Goal: Task Accomplishment & Management: Manage account settings

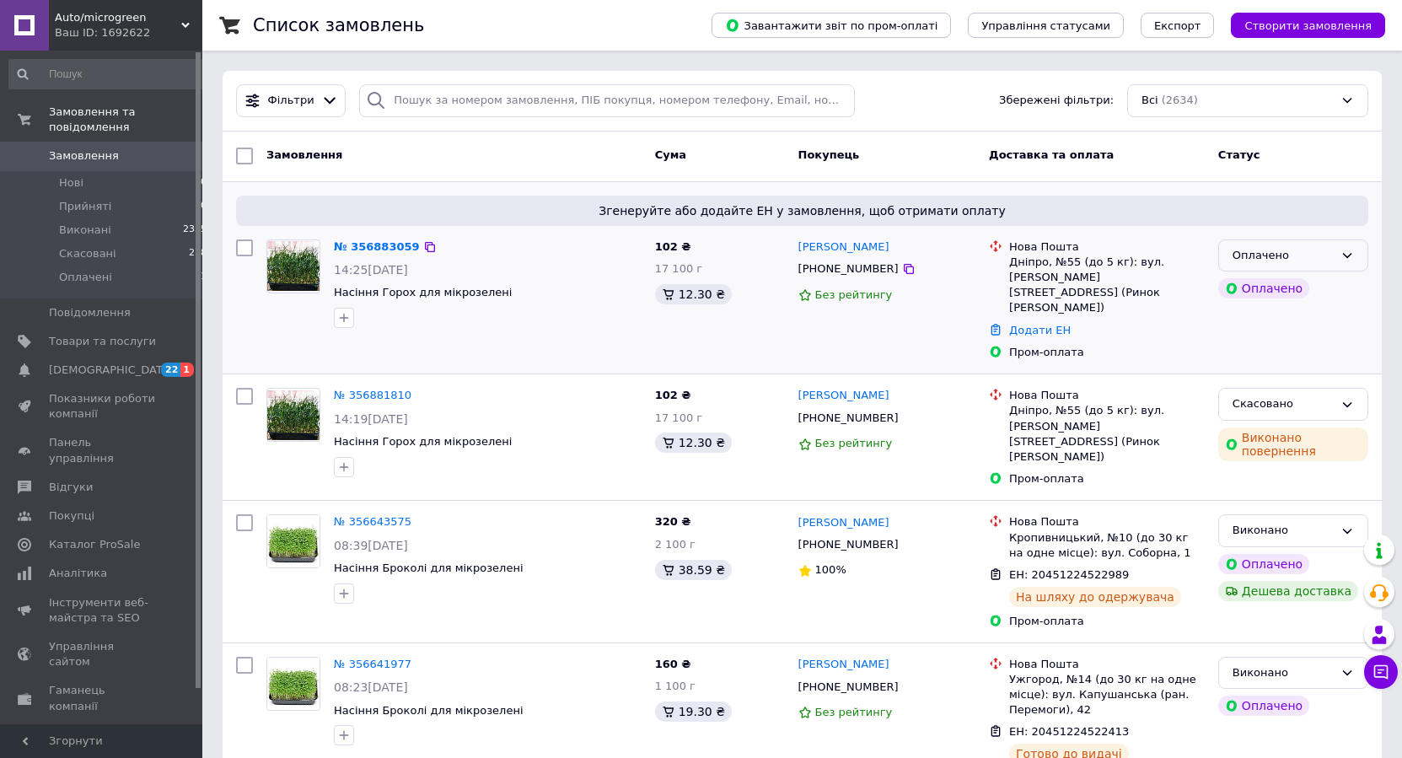
click at [1333, 251] on div "Оплачено" at bounding box center [1293, 255] width 150 height 33
click at [1240, 290] on li "Прийнято" at bounding box center [1293, 290] width 148 height 31
click at [108, 362] on span "[DEMOGRAPHIC_DATA]" at bounding box center [111, 369] width 125 height 15
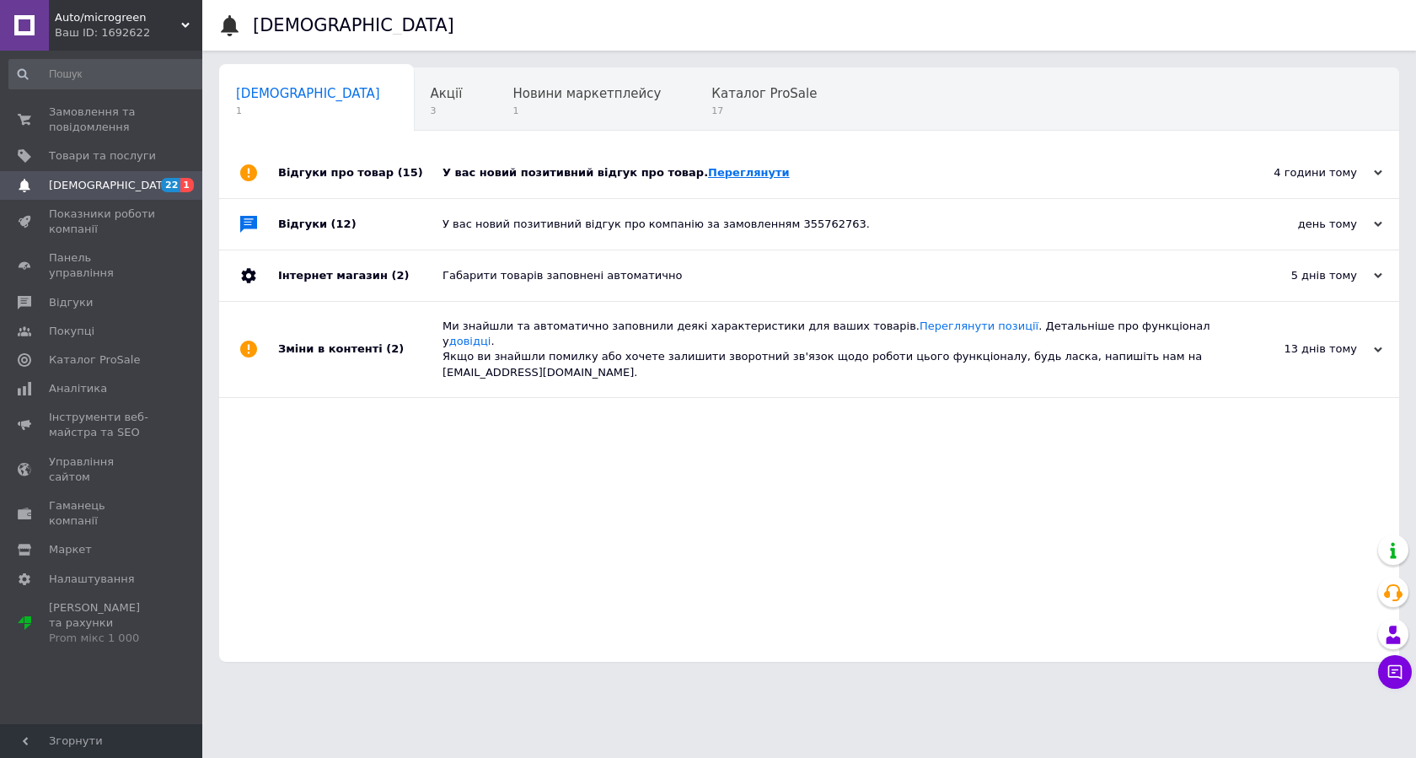
click at [708, 170] on link "Переглянути" at bounding box center [749, 172] width 82 height 13
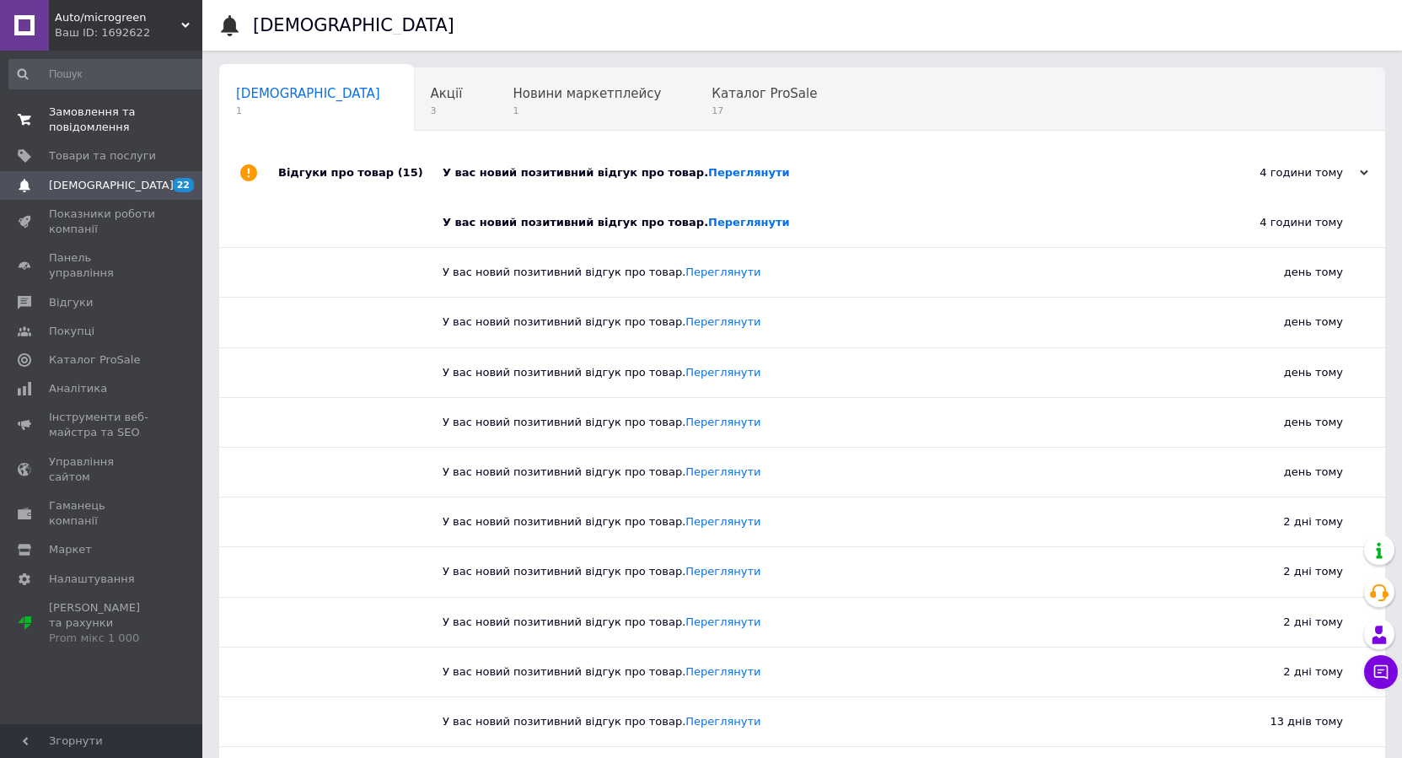
click at [89, 137] on link "Замовлення та повідомлення 0 0" at bounding box center [108, 120] width 217 height 44
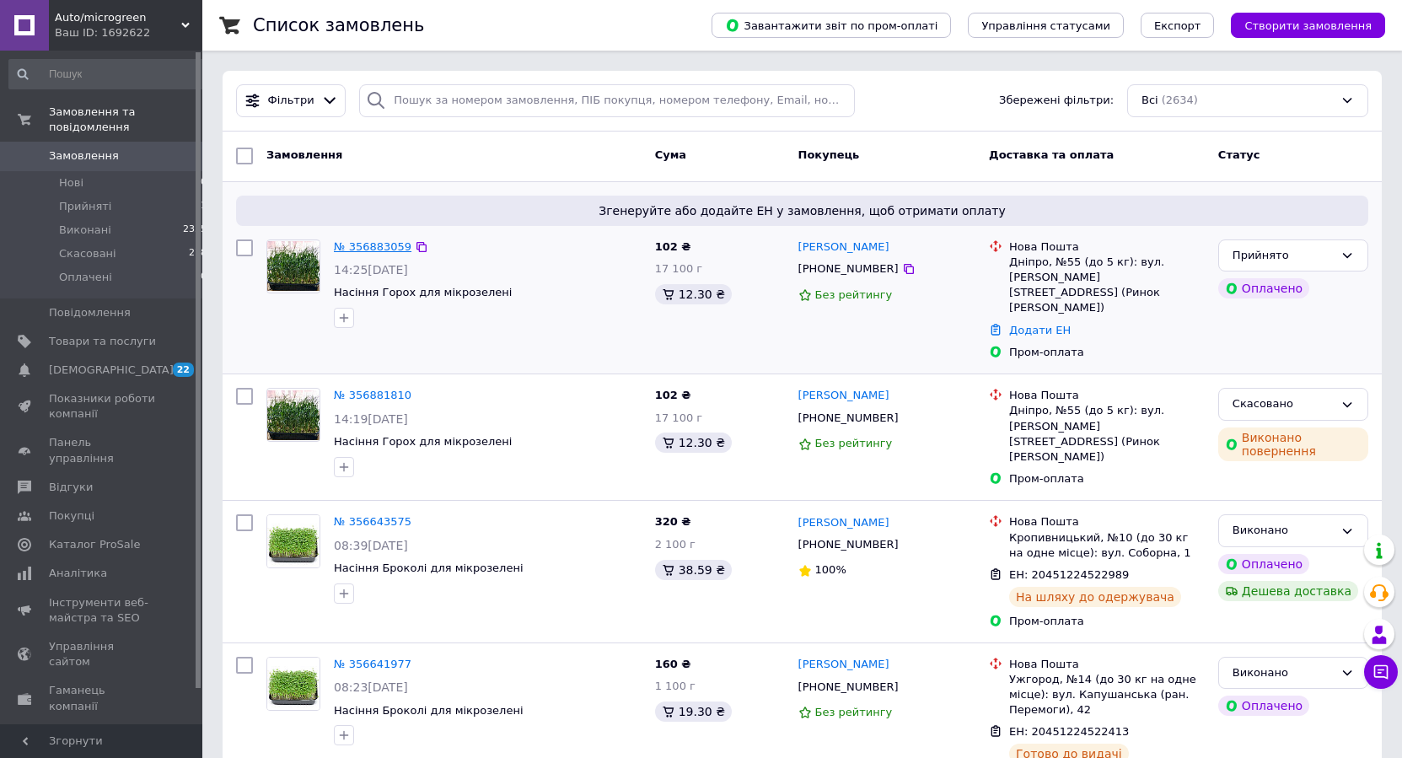
click at [368, 244] on link "№ 356883059" at bounding box center [373, 246] width 78 height 13
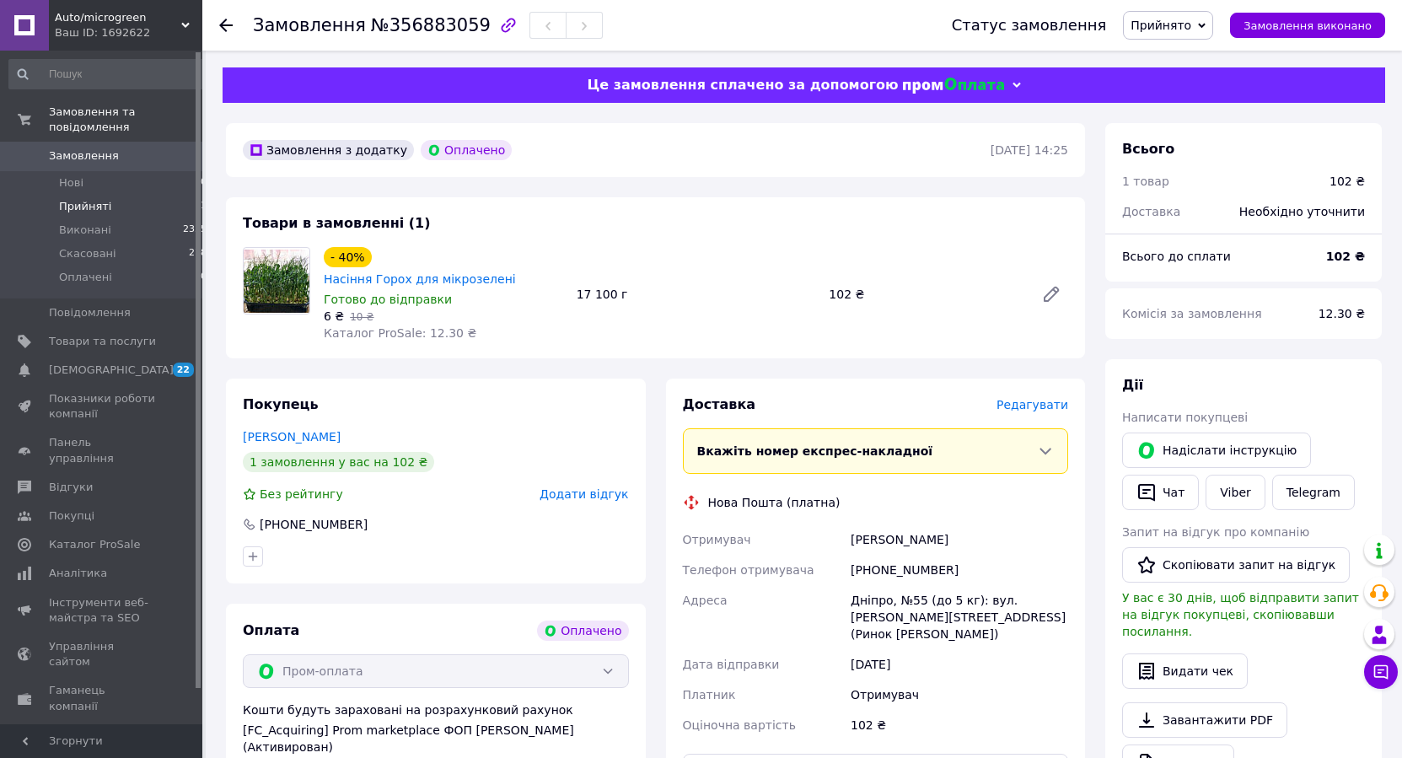
click at [104, 199] on span "Прийняті" at bounding box center [85, 206] width 52 height 15
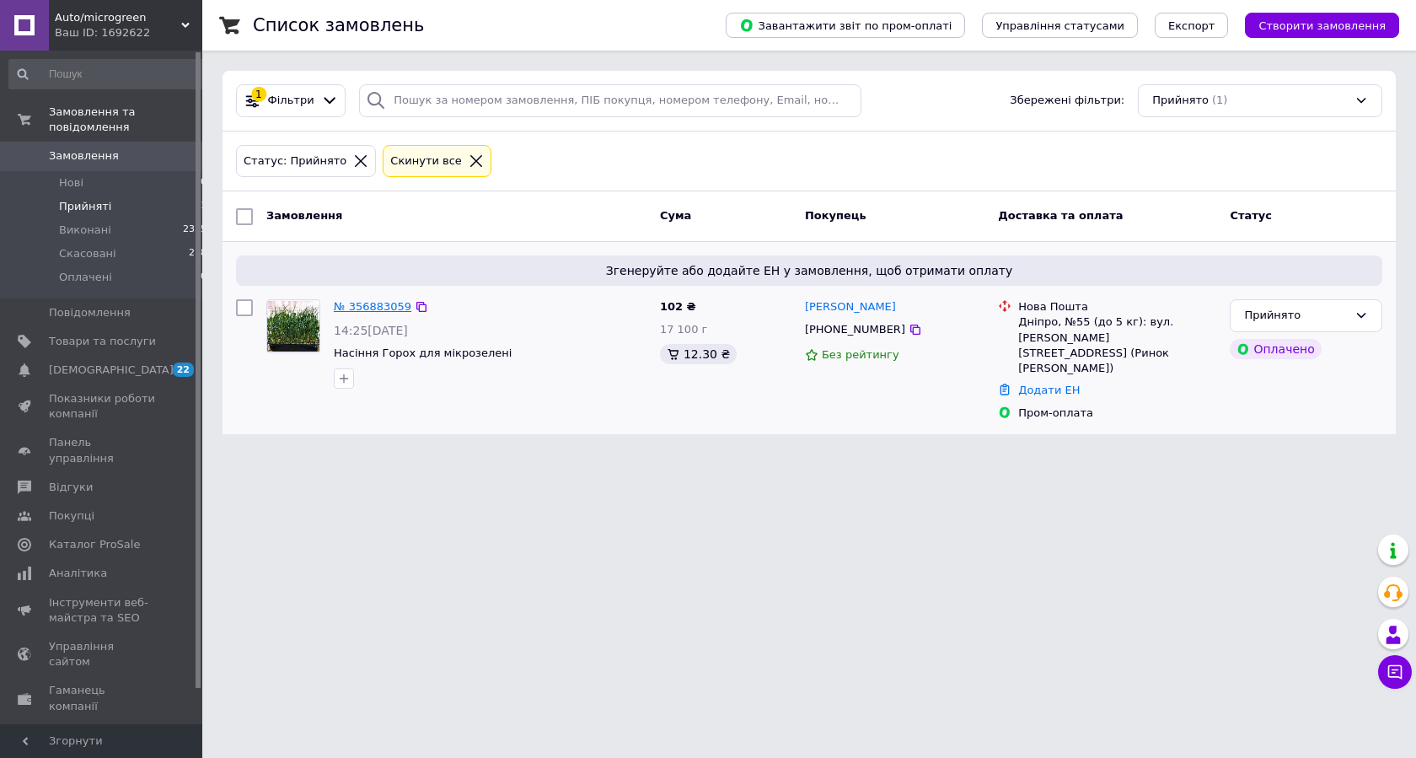
click at [351, 307] on link "№ 356883059" at bounding box center [373, 306] width 78 height 13
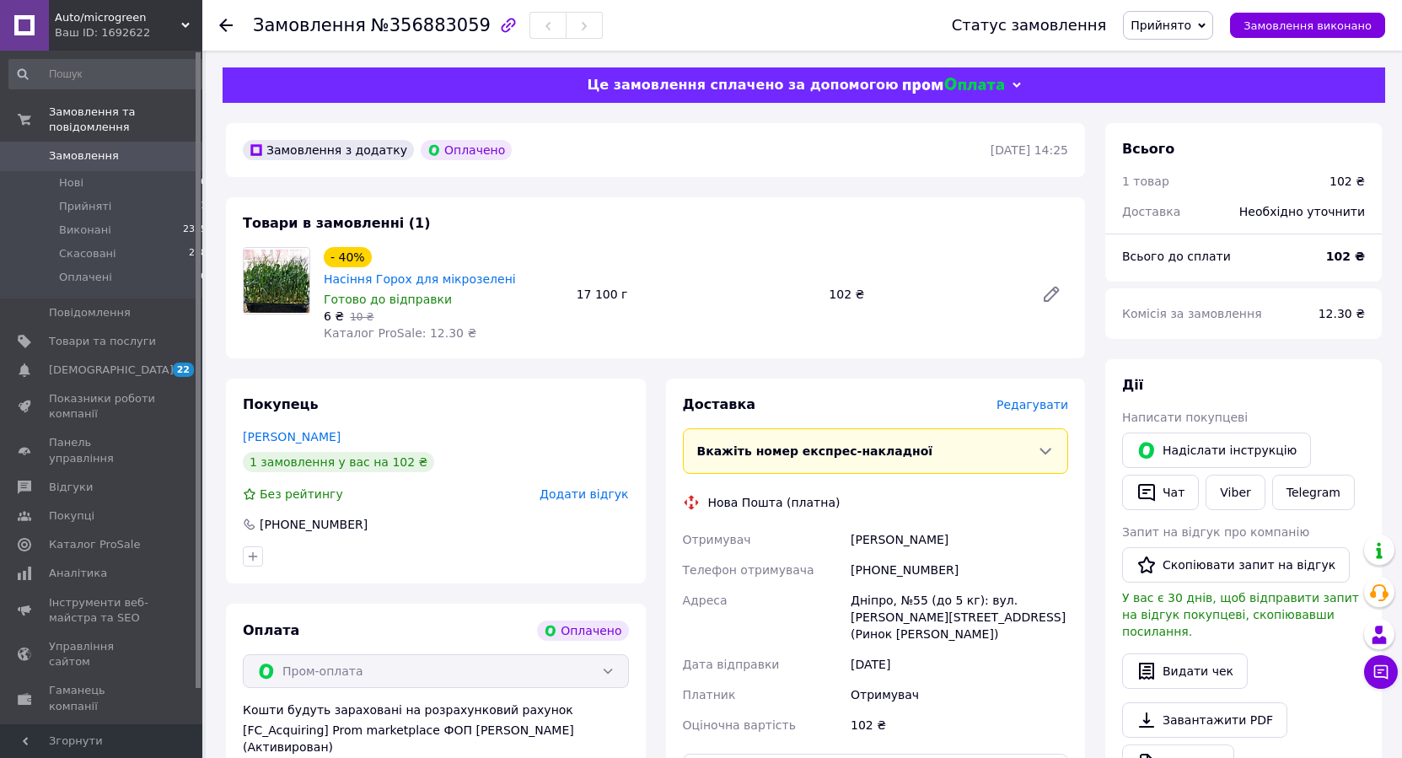
click at [1030, 398] on span "Редагувати" at bounding box center [1032, 404] width 72 height 13
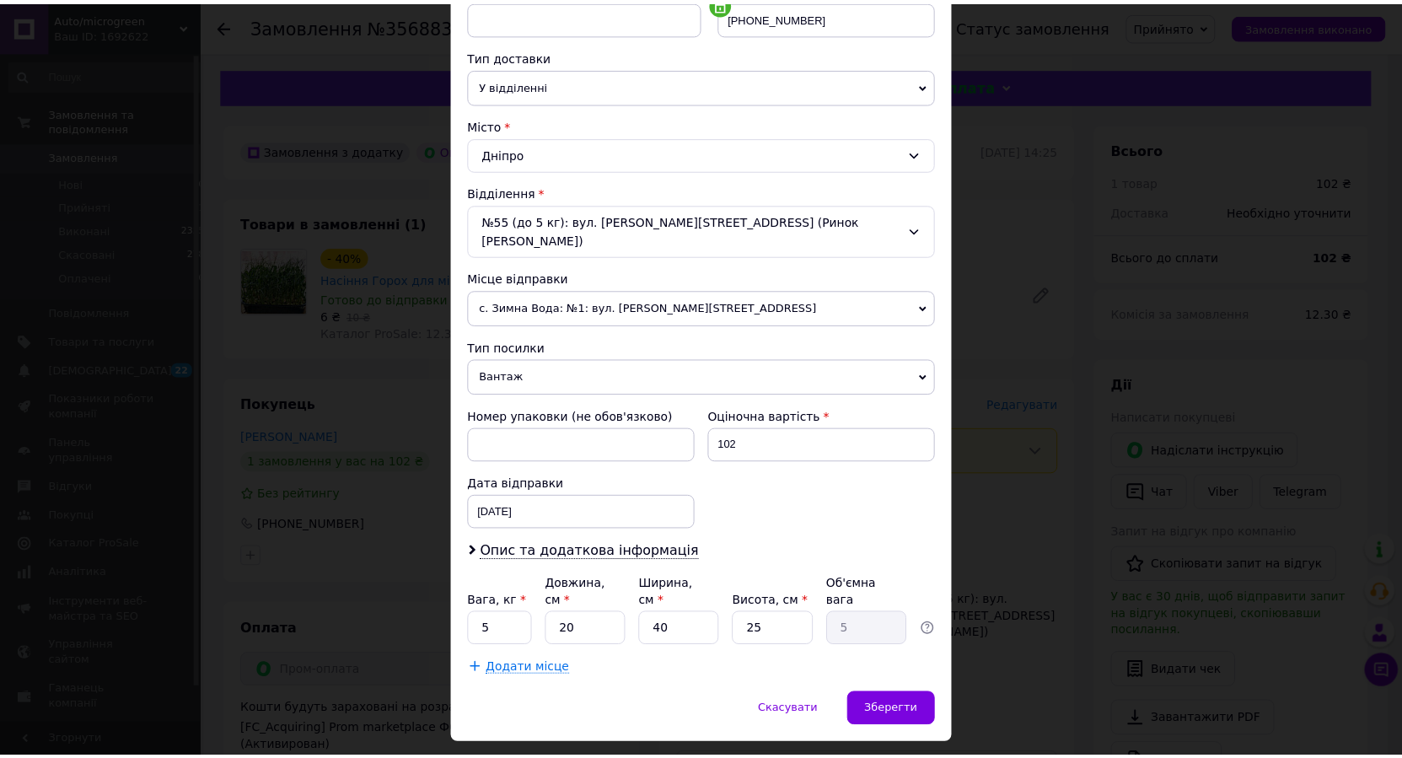
scroll to position [362, 0]
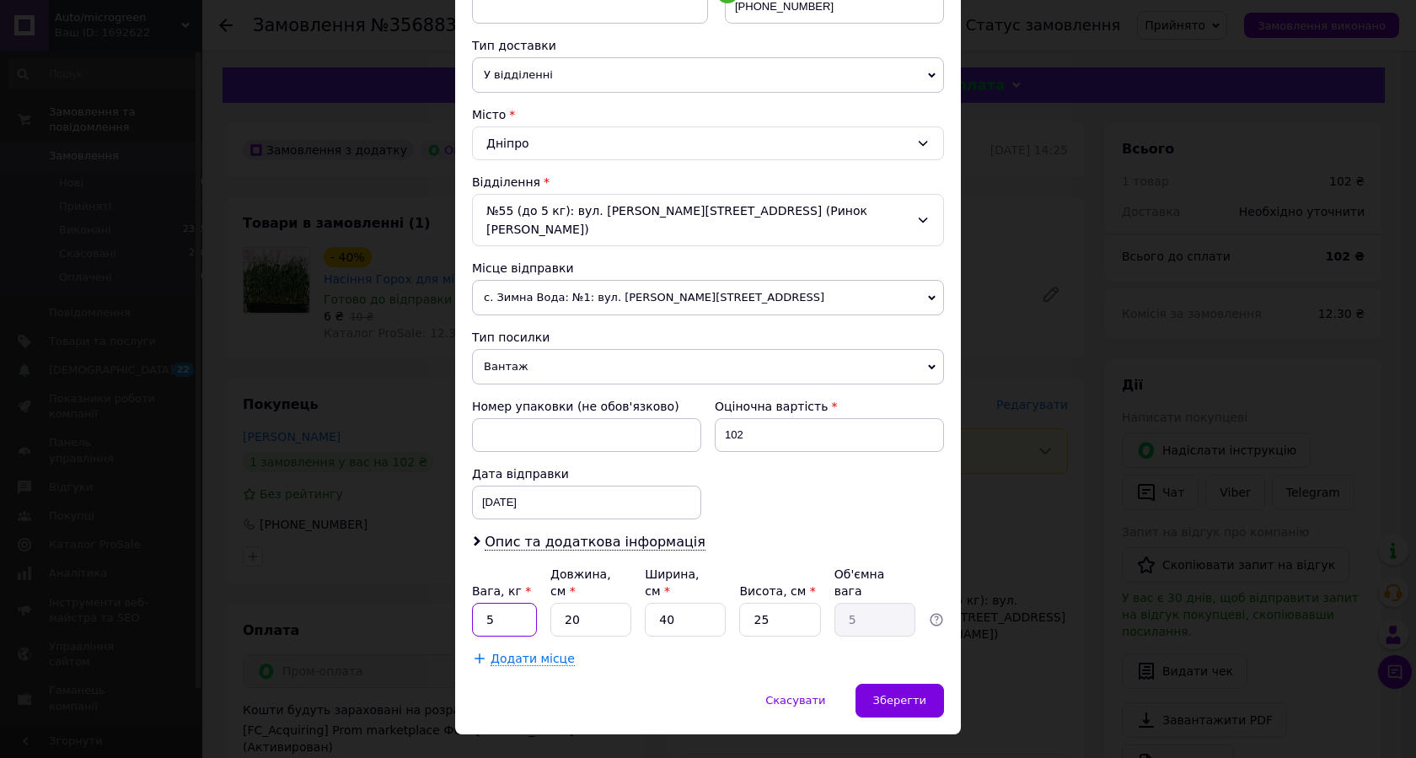
click at [472, 603] on input "5" at bounding box center [504, 620] width 65 height 34
click at [498, 603] on input "5" at bounding box center [504, 620] width 65 height 34
drag, startPoint x: 499, startPoint y: 586, endPoint x: 453, endPoint y: 589, distance: 46.5
click at [472, 603] on input "5" at bounding box center [504, 620] width 65 height 34
type input "2"
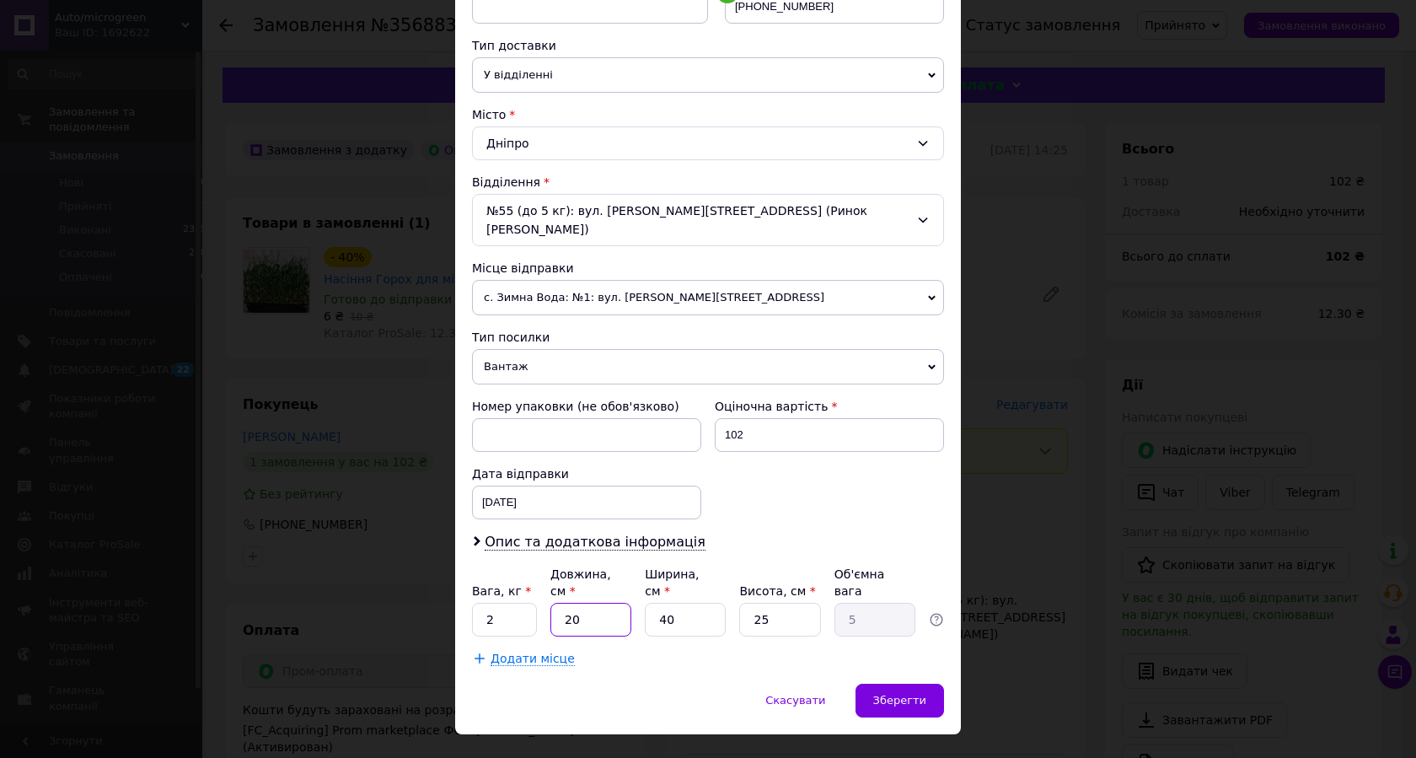
drag, startPoint x: 577, startPoint y: 573, endPoint x: 539, endPoint y: 596, distance: 44.2
click at [550, 603] on input "20" at bounding box center [590, 620] width 81 height 34
type input "3"
type input "0.75"
type input "30"
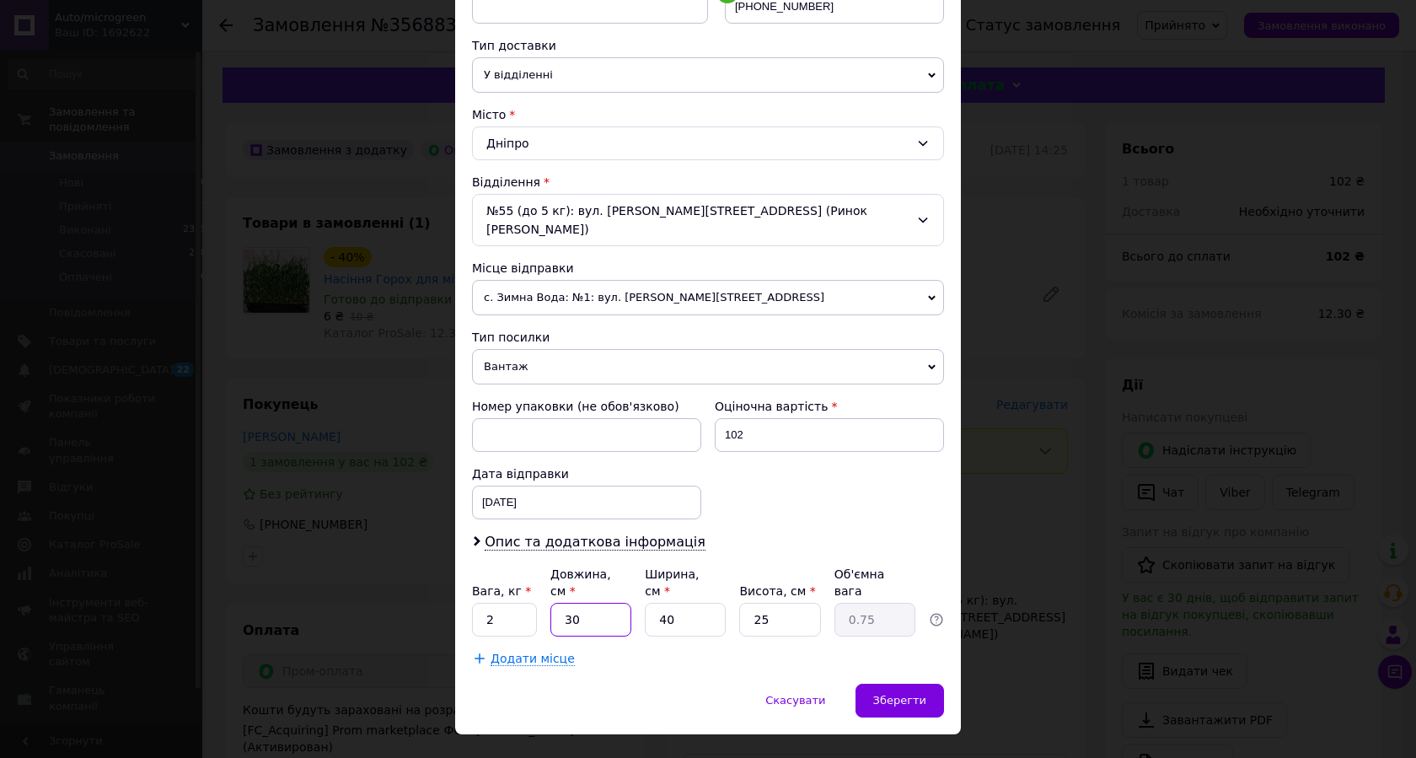
type input "7.5"
type input "30"
drag, startPoint x: 707, startPoint y: 579, endPoint x: 607, endPoint y: 603, distance: 103.2
click at [608, 603] on div "Платник Отримувач Відправник Прізвище отримувача [PERSON_NAME] Ім'я отримувача …" at bounding box center [708, 250] width 472 height 834
type input "2"
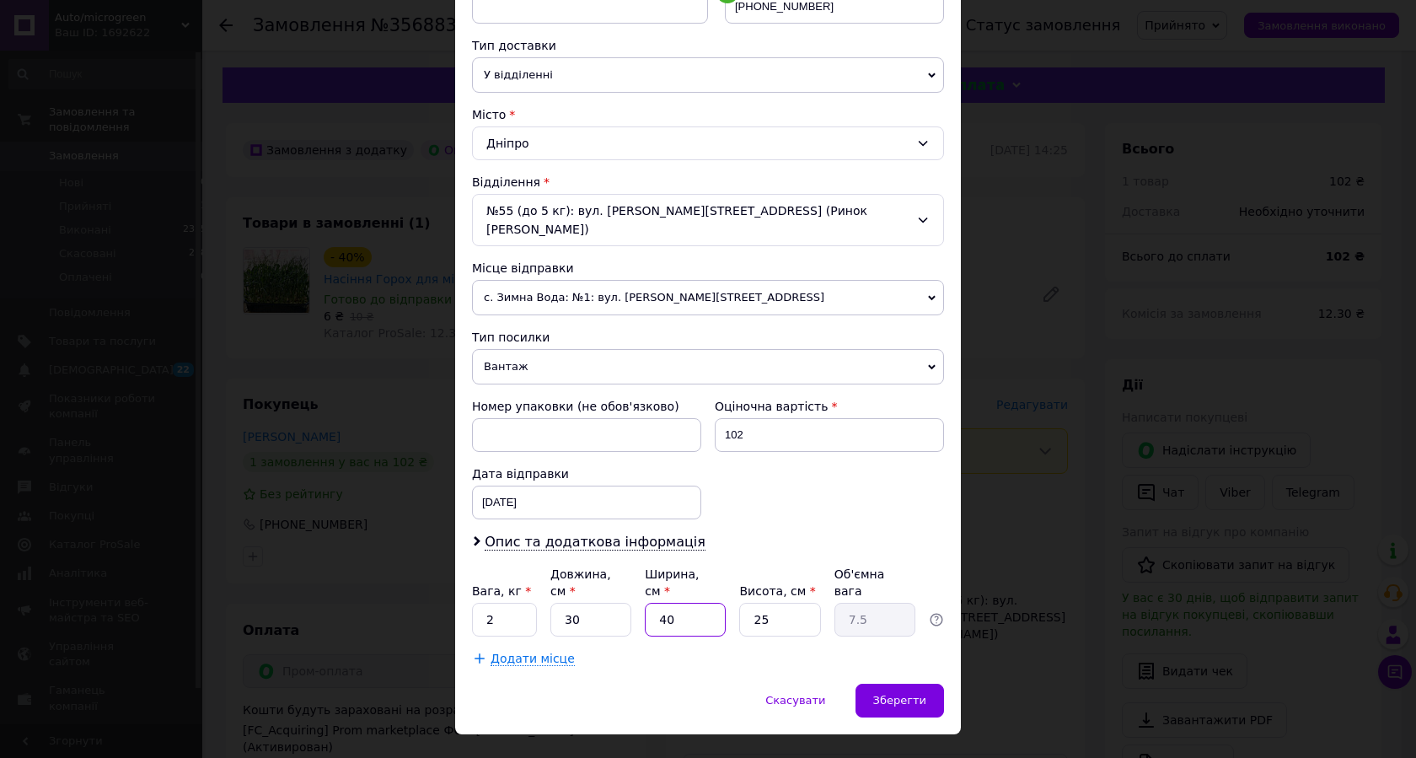
type input "0.38"
type input "20"
type input "3.75"
type input "20"
drag, startPoint x: 781, startPoint y: 593, endPoint x: 714, endPoint y: 598, distance: 67.6
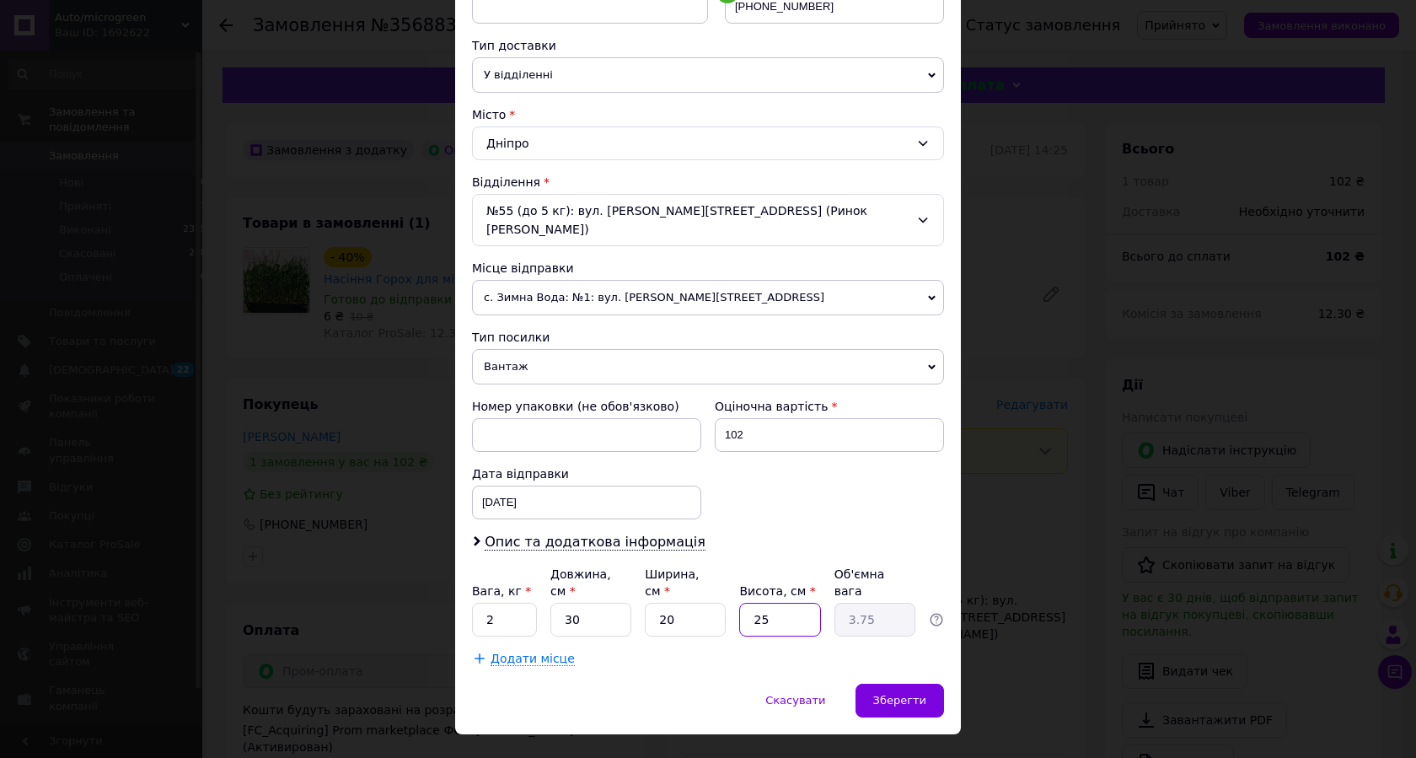
click at [739, 603] on input "25" at bounding box center [779, 620] width 81 height 34
type input "1"
type input "0.15"
type input "10"
type input "1.5"
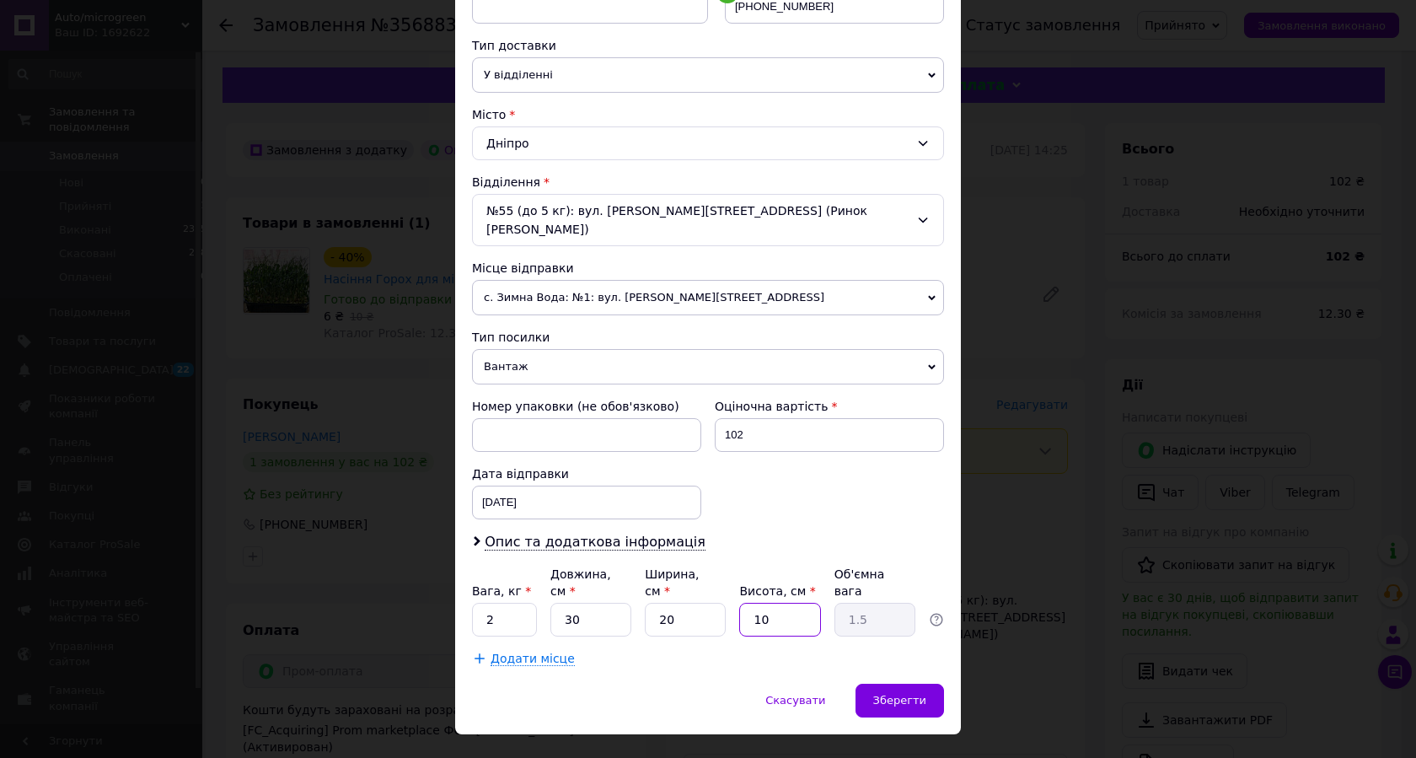
type input "10"
drag, startPoint x: 496, startPoint y: 588, endPoint x: 444, endPoint y: 593, distance: 52.4
click at [472, 603] on input "2" at bounding box center [504, 620] width 65 height 34
type input "1.7"
click at [888, 694] on span "Зберегти" at bounding box center [899, 700] width 53 height 13
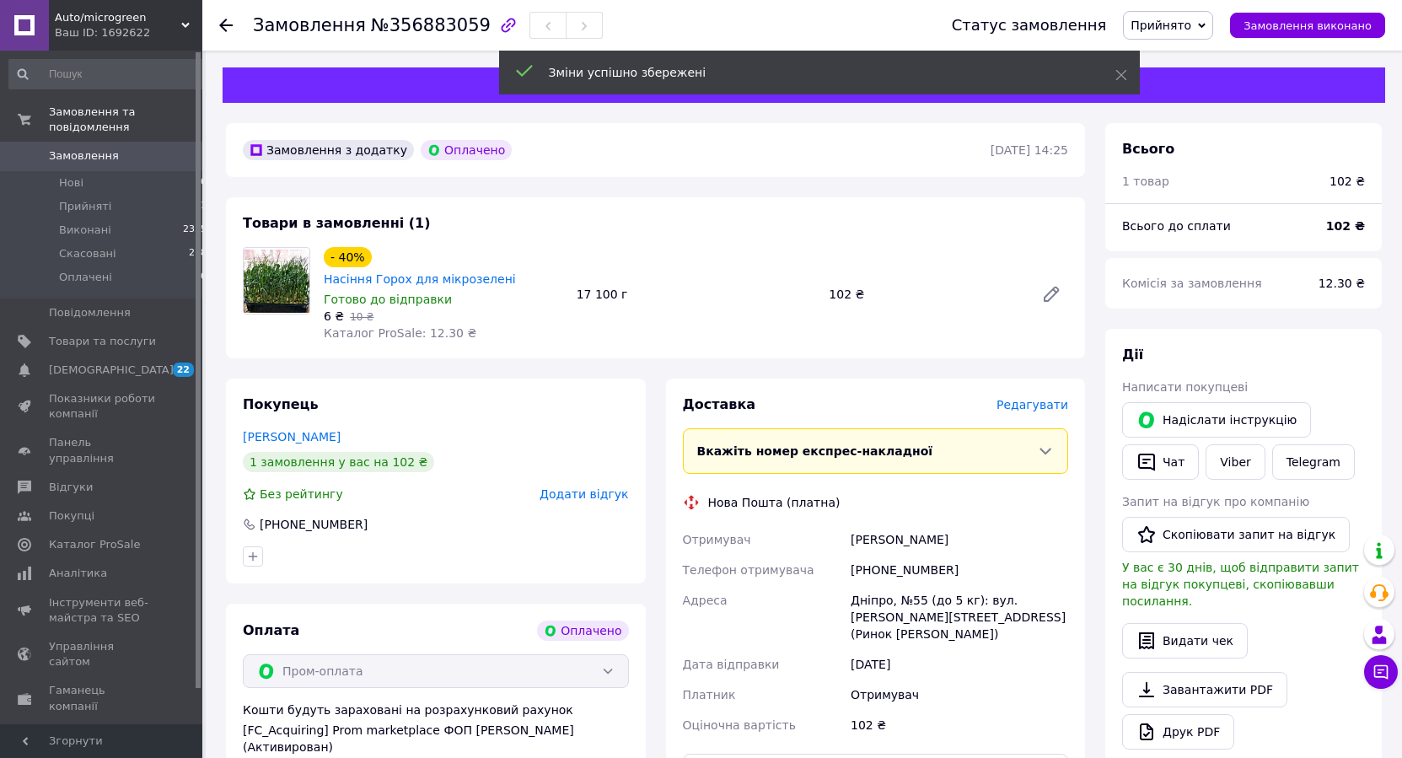
scroll to position [258, 0]
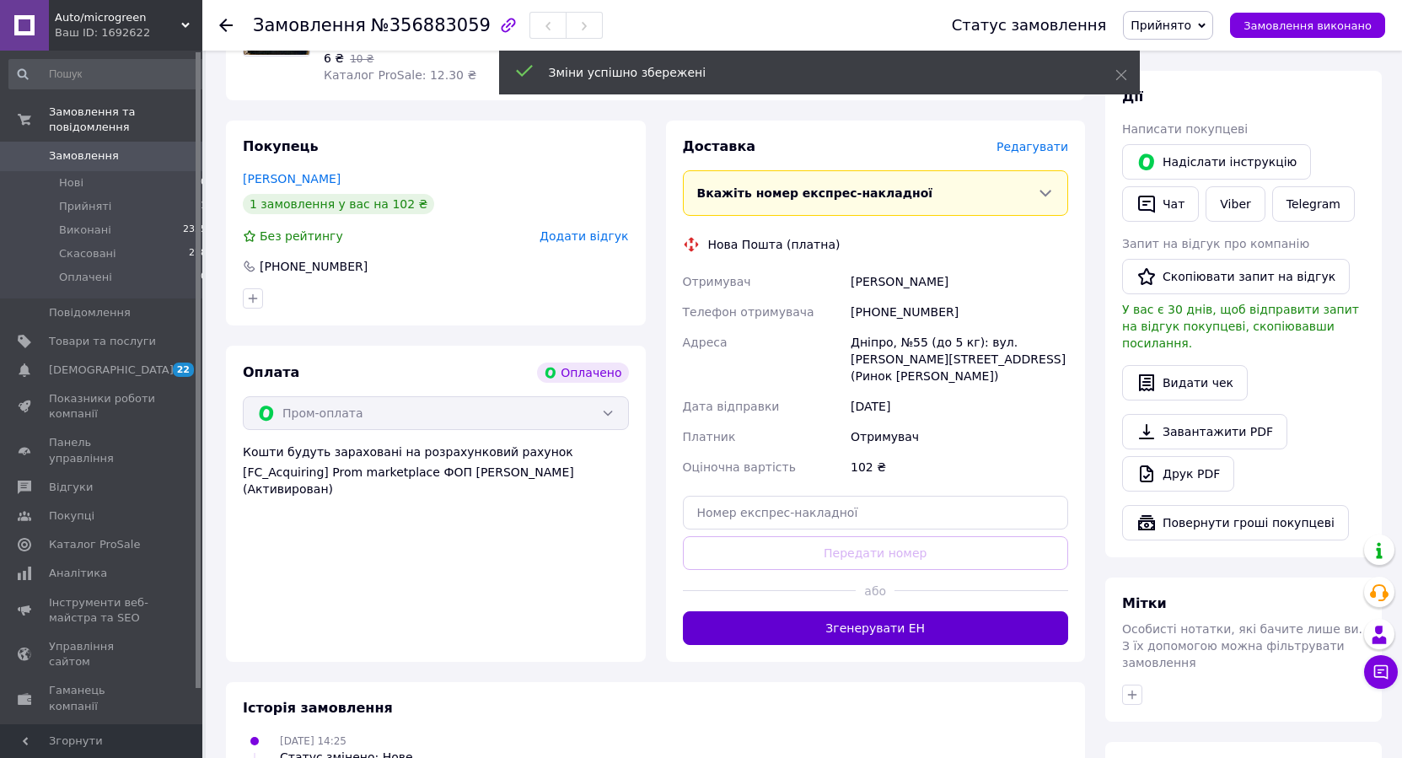
click at [910, 611] on button "Згенерувати ЕН" at bounding box center [876, 628] width 386 height 34
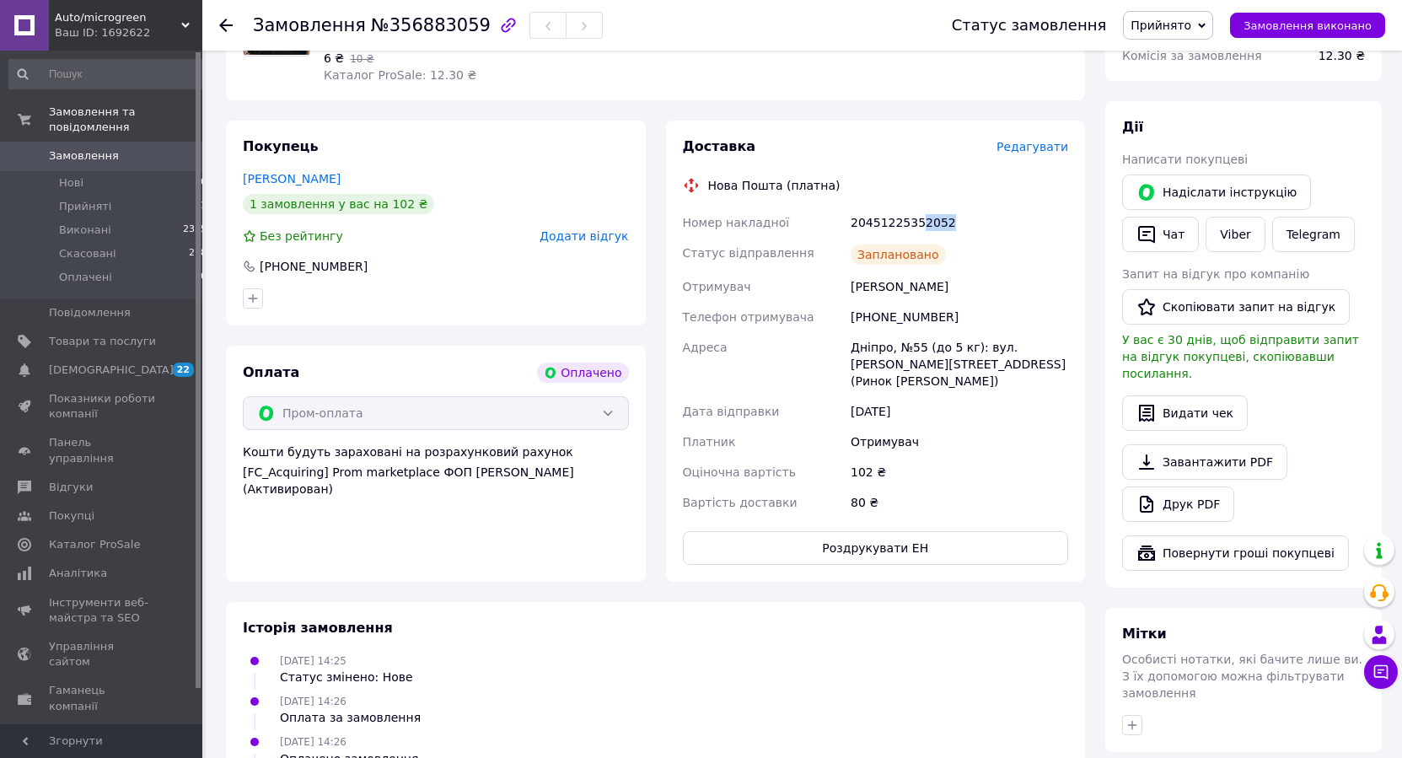
drag, startPoint x: 956, startPoint y: 201, endPoint x: 915, endPoint y: 212, distance: 42.7
click at [915, 212] on div "20451225352052" at bounding box center [959, 222] width 224 height 30
click at [227, 25] on use at bounding box center [225, 25] width 13 height 13
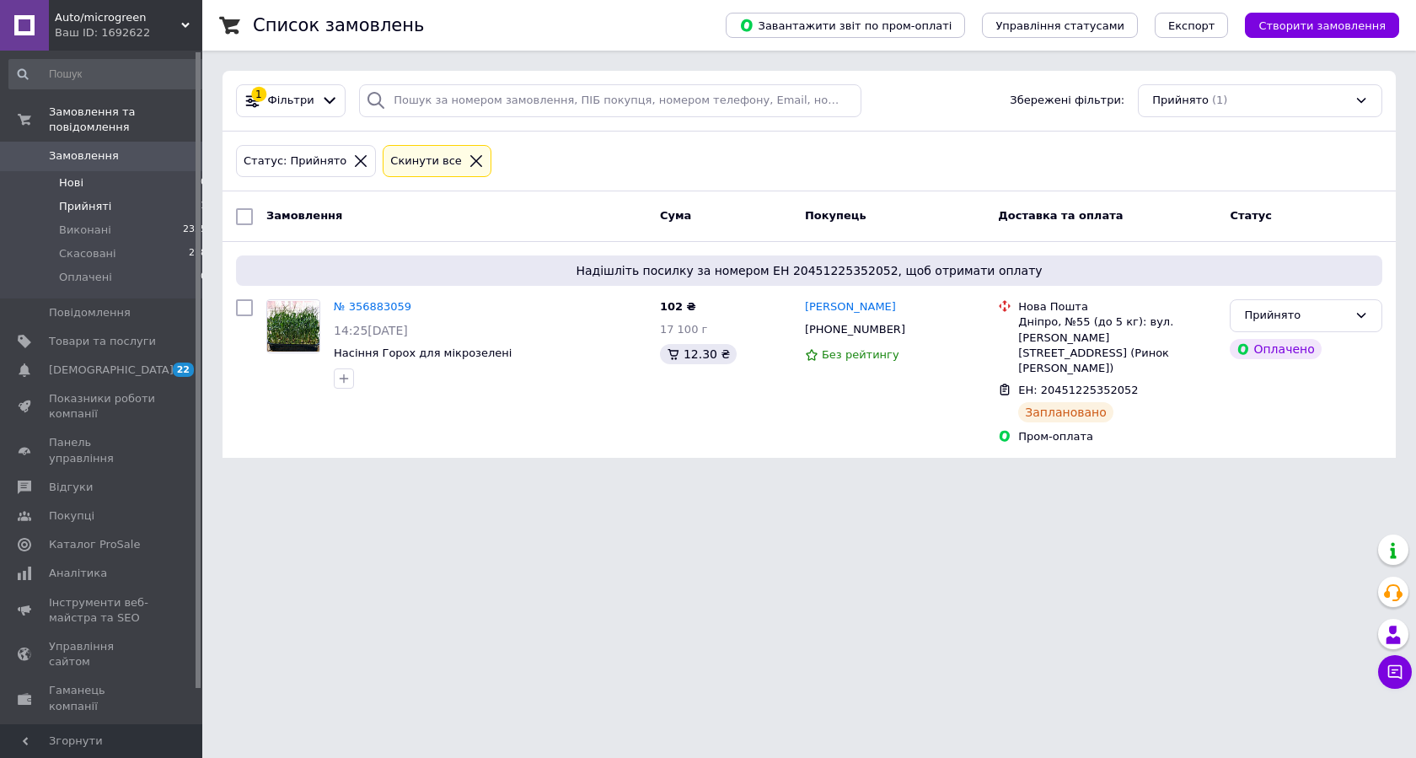
click at [83, 171] on li "Нові 0" at bounding box center [108, 183] width 217 height 24
